Goal: Task Accomplishment & Management: Manage account settings

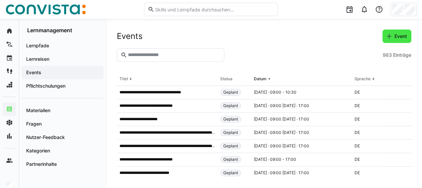
click at [398, 40] on span "Event" at bounding box center [397, 36] width 29 height 13
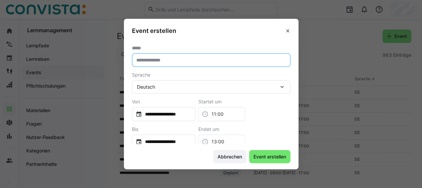
click at [177, 57] on input "text" at bounding box center [211, 60] width 151 height 6
type input "**********"
click at [196, 119] on div "**********" at bounding box center [164, 114] width 64 height 14
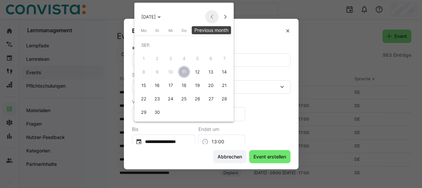
click at [212, 14] on span "Previous month" at bounding box center [211, 16] width 13 height 13
click at [156, 16] on span "SEP. 2025" at bounding box center [148, 16] width 14 height 5
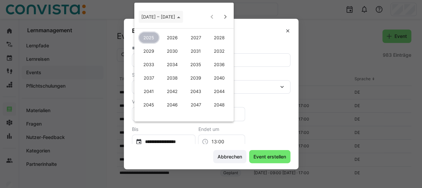
click at [171, 13] on span "Choose date" at bounding box center [161, 17] width 44 height 16
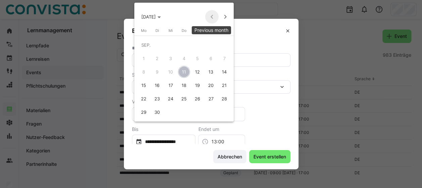
click at [209, 16] on span "Previous month" at bounding box center [211, 16] width 13 height 13
click at [285, 103] on div at bounding box center [211, 94] width 422 height 188
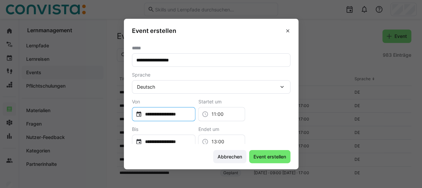
scroll to position [0, 0]
click at [273, 101] on div "**********" at bounding box center [211, 110] width 159 height 22
click at [293, 28] on span at bounding box center [288, 31] width 11 height 11
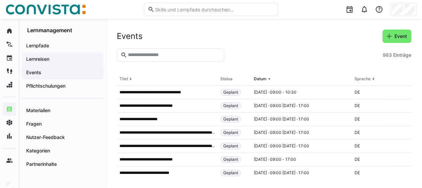
click at [0, 0] on app-navigation-label "Lernreisen" at bounding box center [0, 0] width 0 height 0
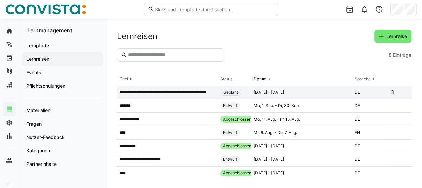
click at [190, 90] on p "**********" at bounding box center [167, 92] width 95 height 5
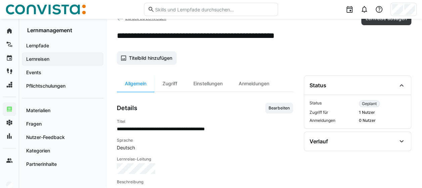
scroll to position [18, 0]
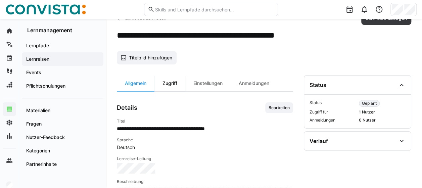
click at [169, 87] on div "Zugriff" at bounding box center [170, 83] width 31 height 16
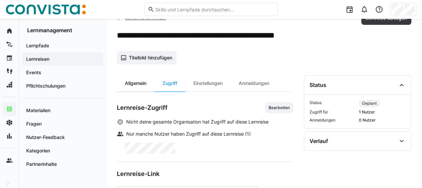
click at [144, 80] on div "Allgemein" at bounding box center [136, 83] width 38 height 16
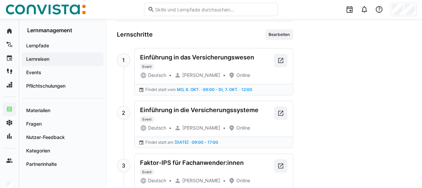
scroll to position [258, 0]
click at [283, 57] on eds-icon at bounding box center [281, 60] width 7 height 7
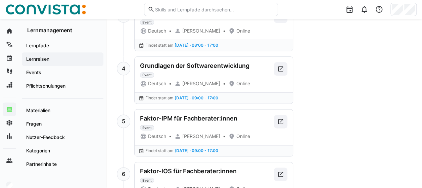
scroll to position [408, 0]
click at [284, 121] on eds-icon at bounding box center [281, 121] width 7 height 7
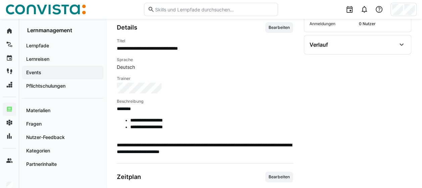
scroll to position [118, 0]
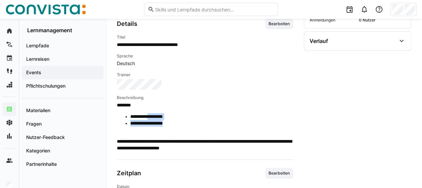
drag, startPoint x: 153, startPoint y: 116, endPoint x: 186, endPoint y: 129, distance: 34.8
click at [186, 129] on span "**********" at bounding box center [205, 127] width 176 height 50
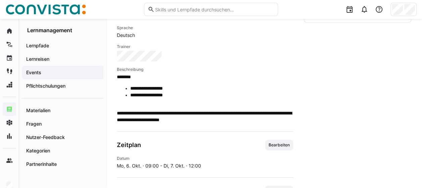
scroll to position [149, 0]
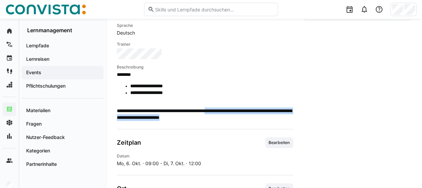
drag, startPoint x: 234, startPoint y: 116, endPoint x: 228, endPoint y: 110, distance: 9.0
click at [228, 110] on p "**********" at bounding box center [205, 114] width 176 height 13
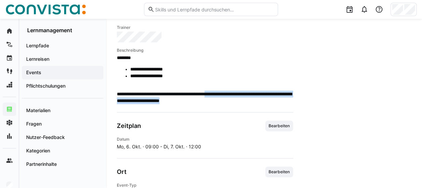
scroll to position [173, 0]
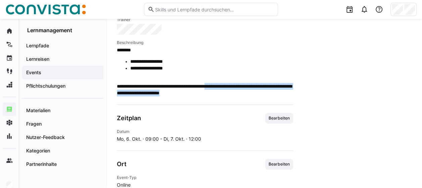
click at [224, 97] on app-learning-event-details-general "**********" at bounding box center [205, 117] width 176 height 309
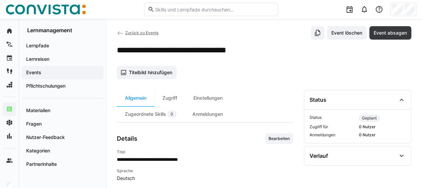
scroll to position [0, 0]
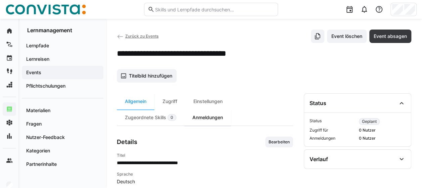
click at [216, 118] on div "Anmeldungen" at bounding box center [208, 118] width 47 height 16
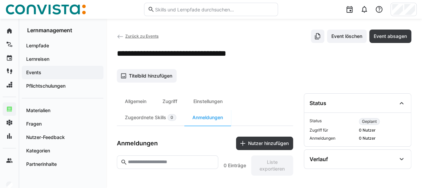
click at [130, 38] on span "Zurück zu Events" at bounding box center [141, 36] width 33 height 5
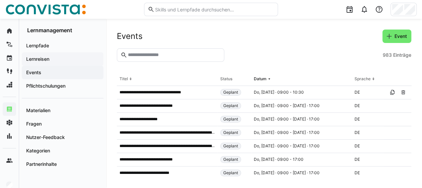
click at [57, 58] on span "Lernreisen" at bounding box center [62, 59] width 75 height 7
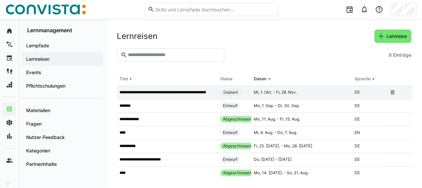
click at [194, 91] on p "**********" at bounding box center [167, 92] width 95 height 5
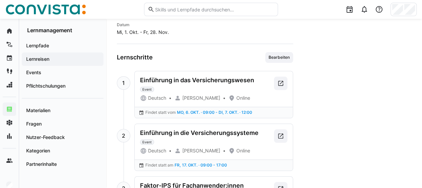
scroll to position [255, 0]
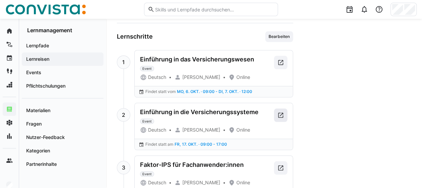
click at [281, 112] on eds-icon at bounding box center [281, 115] width 7 height 7
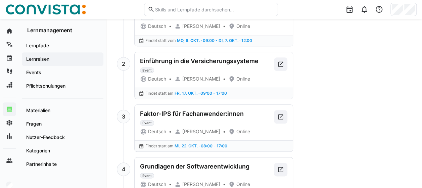
scroll to position [308, 0]
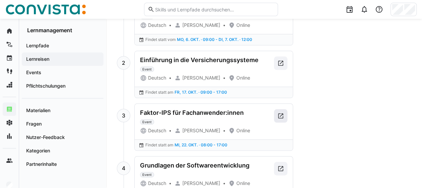
click at [275, 115] on span at bounding box center [280, 115] width 13 height 13
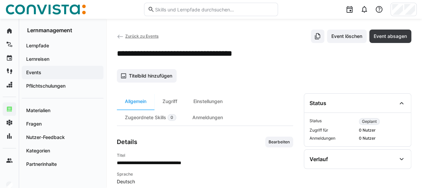
click at [225, 121] on div "Anmeldungen" at bounding box center [208, 118] width 47 height 16
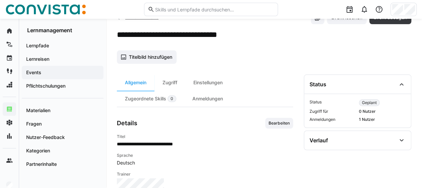
scroll to position [19, 0]
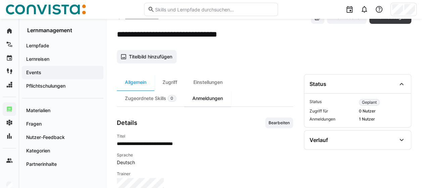
click at [214, 102] on div "Anmeldungen" at bounding box center [208, 98] width 47 height 16
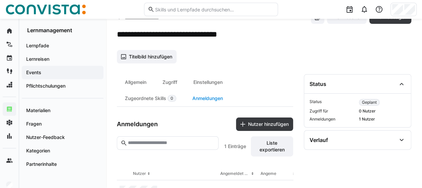
scroll to position [46, 0]
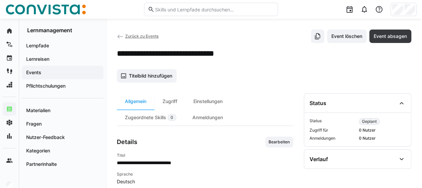
scroll to position [52, 0]
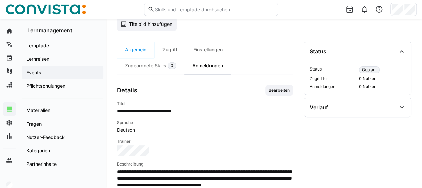
click at [210, 67] on div "Anmeldungen" at bounding box center [208, 66] width 47 height 16
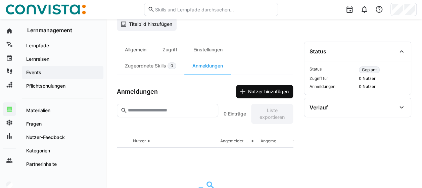
click at [262, 89] on span "Nutzer hinzufügen" at bounding box center [268, 91] width 43 height 7
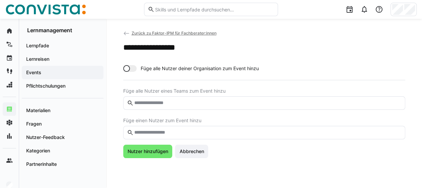
click at [161, 134] on input "text" at bounding box center [267, 133] width 268 height 6
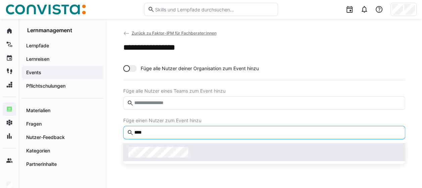
type input "****"
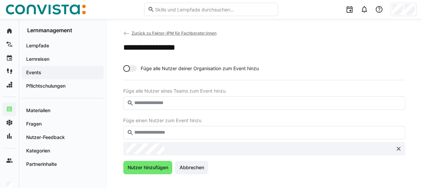
scroll to position [8, 0]
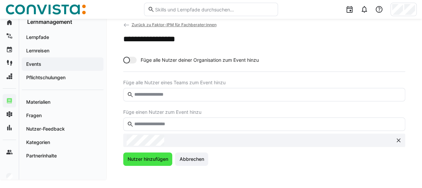
click at [139, 160] on span "Nutzer hinzufügen" at bounding box center [147, 159] width 43 height 7
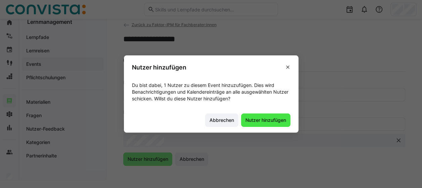
click at [278, 120] on span "Nutzer hinzufügen" at bounding box center [266, 120] width 43 height 7
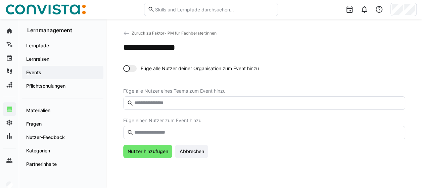
click at [193, 34] on span "Zurück zu Faktor-IPM für Fachberater:innen" at bounding box center [173, 33] width 85 height 5
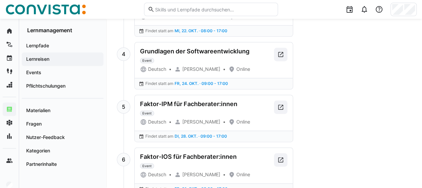
scroll to position [422, 0]
click at [283, 104] on eds-icon at bounding box center [281, 107] width 7 height 7
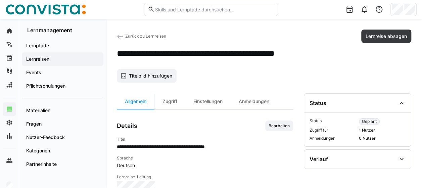
scroll to position [13, 0]
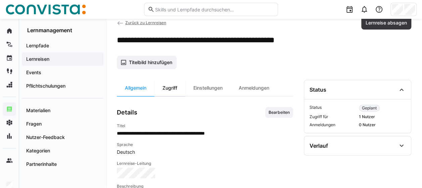
click at [163, 93] on div "Zugriff" at bounding box center [170, 88] width 31 height 16
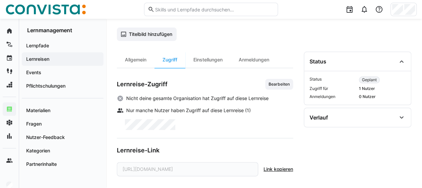
scroll to position [42, 0]
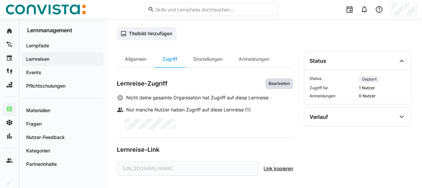
click at [285, 85] on span "Bearbeiten" at bounding box center [279, 83] width 23 height 5
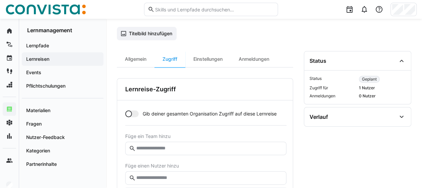
click at [157, 172] on eds-input at bounding box center [205, 177] width 161 height 13
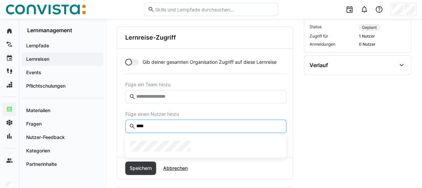
scroll to position [94, 0]
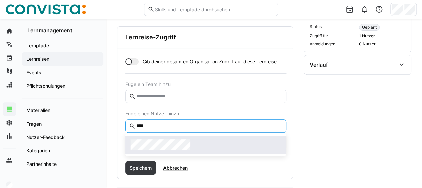
type input "****"
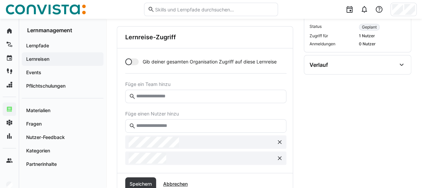
click at [180, 125] on input "text" at bounding box center [209, 126] width 147 height 6
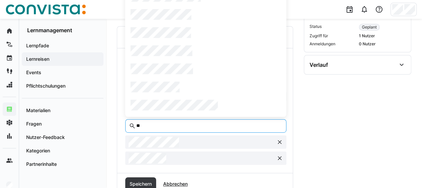
type input "*"
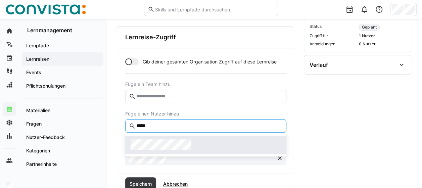
type input "*****"
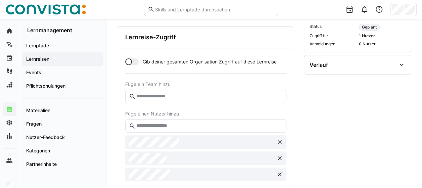
click at [167, 127] on input "text" at bounding box center [209, 126] width 147 height 6
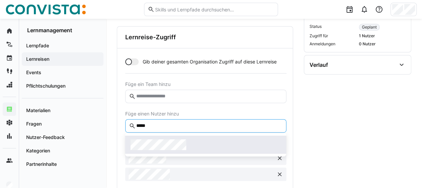
type input "*****"
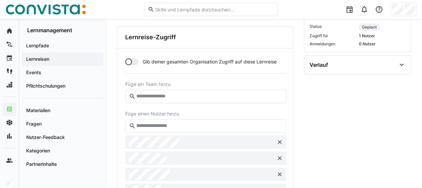
click at [165, 128] on eds-input at bounding box center [205, 125] width 161 height 13
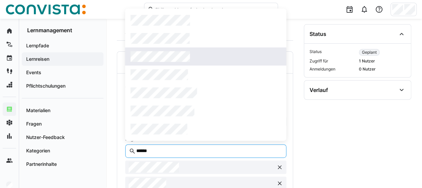
scroll to position [69, 0]
type input "******"
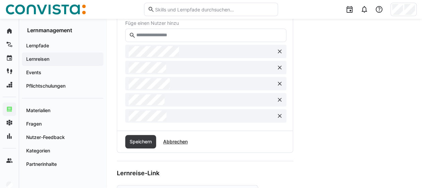
scroll to position [196, 0]
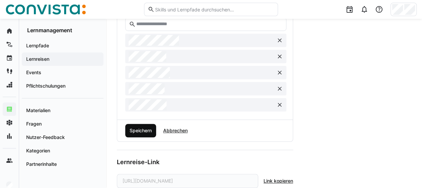
click at [145, 134] on span "Speichern" at bounding box center [140, 130] width 31 height 13
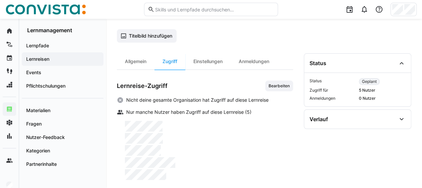
scroll to position [24, 0]
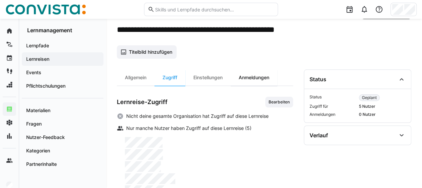
click at [258, 78] on div "Anmeldungen" at bounding box center [254, 78] width 47 height 16
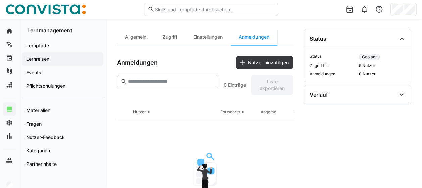
scroll to position [49, 0]
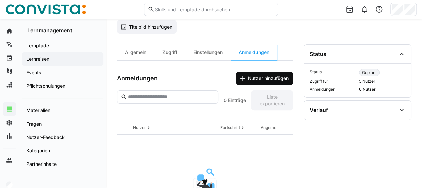
click at [275, 82] on span "Nutzer hinzufügen" at bounding box center [264, 78] width 57 height 13
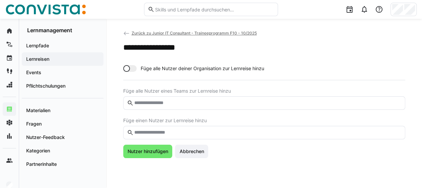
click at [184, 132] on input "text" at bounding box center [267, 133] width 268 height 6
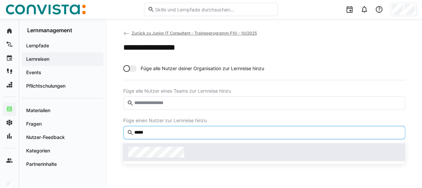
type input "*****"
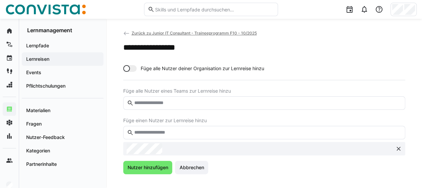
click at [171, 133] on input "text" at bounding box center [267, 133] width 268 height 6
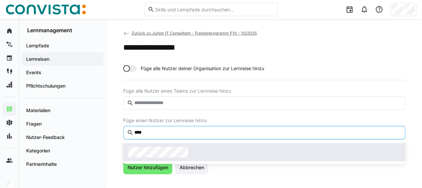
type input "****"
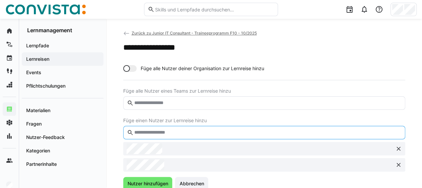
click at [167, 132] on input "text" at bounding box center [267, 133] width 268 height 6
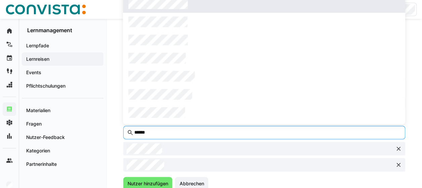
type input "******"
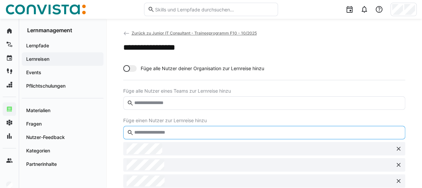
click at [164, 130] on input "text" at bounding box center [267, 133] width 268 height 6
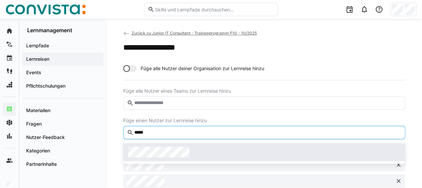
type input "*****"
click at [163, 145] on span at bounding box center [264, 152] width 282 height 18
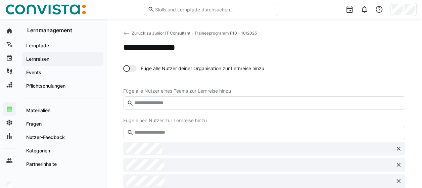
scroll to position [45, 0]
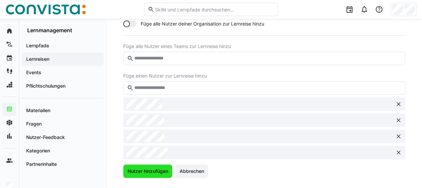
click at [145, 171] on span "Nutzer hinzufügen" at bounding box center [147, 171] width 43 height 7
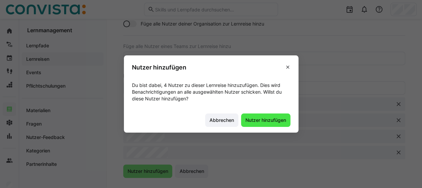
click at [280, 119] on span "Nutzer hinzufügen" at bounding box center [266, 120] width 43 height 7
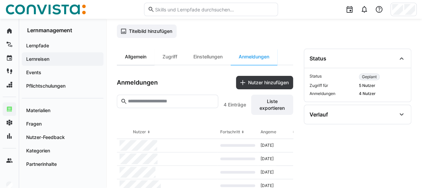
click at [136, 54] on div "Allgemein" at bounding box center [136, 57] width 38 height 16
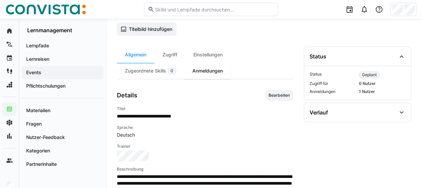
click at [210, 74] on div "Anmeldungen" at bounding box center [208, 71] width 47 height 16
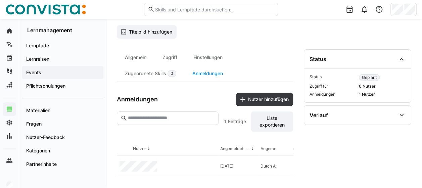
scroll to position [46, 0]
click at [174, 60] on div "Zugriff" at bounding box center [170, 57] width 31 height 16
